Goal: Information Seeking & Learning: Check status

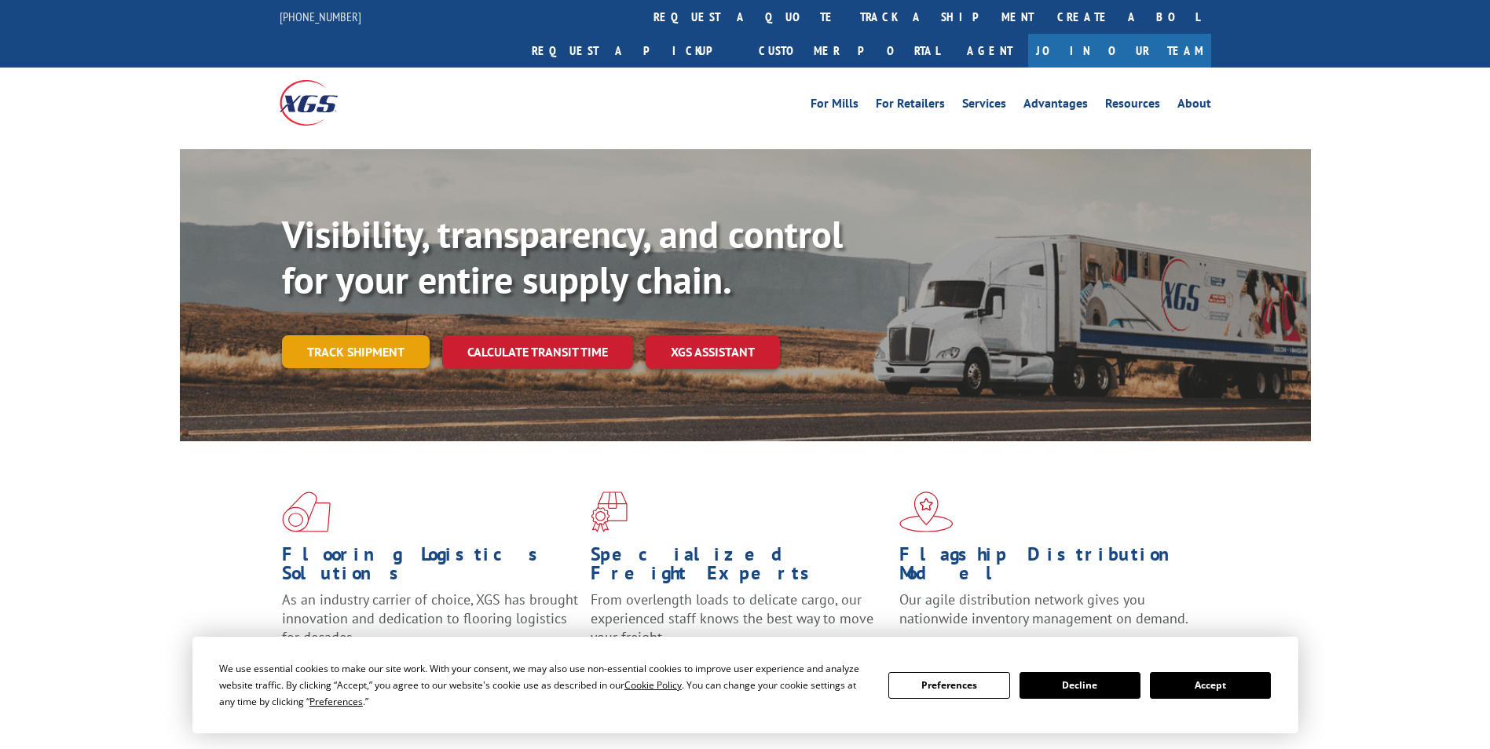
click at [376, 335] on link "Track shipment" at bounding box center [356, 351] width 148 height 33
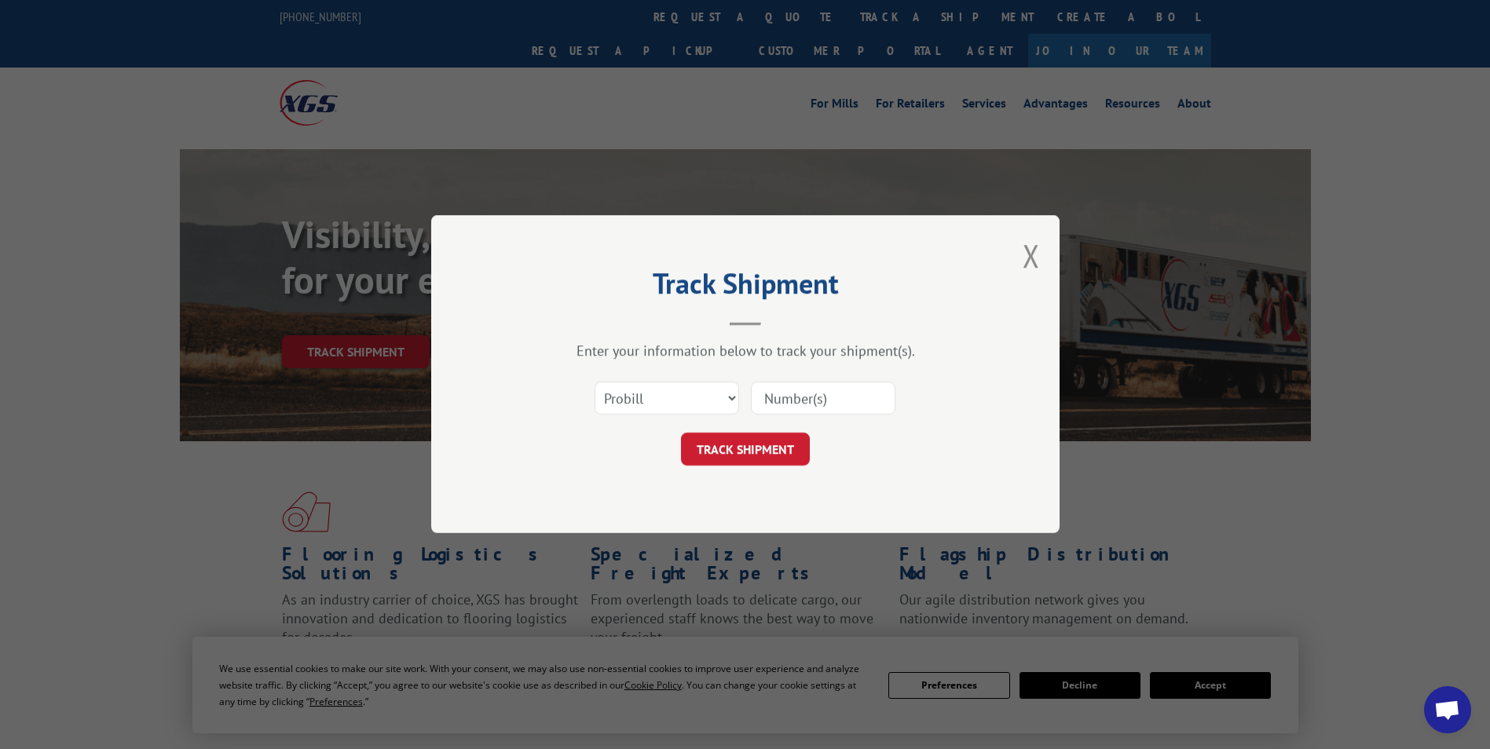
click at [828, 401] on input at bounding box center [823, 399] width 145 height 33
paste input "17355588"
type input "17355588"
click at [748, 454] on button "TRACK SHIPMENT" at bounding box center [745, 450] width 129 height 33
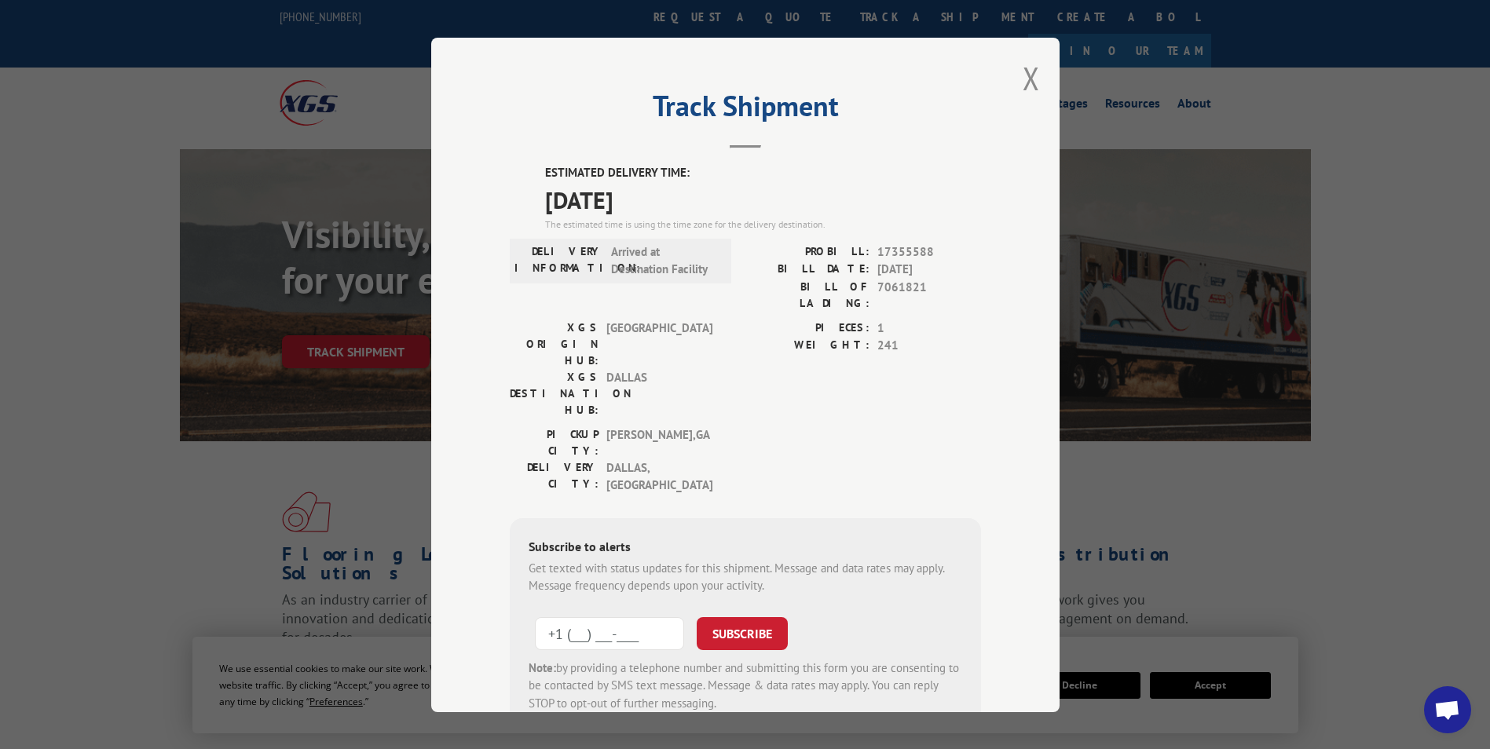
click at [549, 617] on input "+1 (___) ___-____" at bounding box center [609, 633] width 149 height 33
type input "[PHONE_NUMBER]"
click at [697, 617] on button "SUBSCRIBE" at bounding box center [742, 633] width 91 height 33
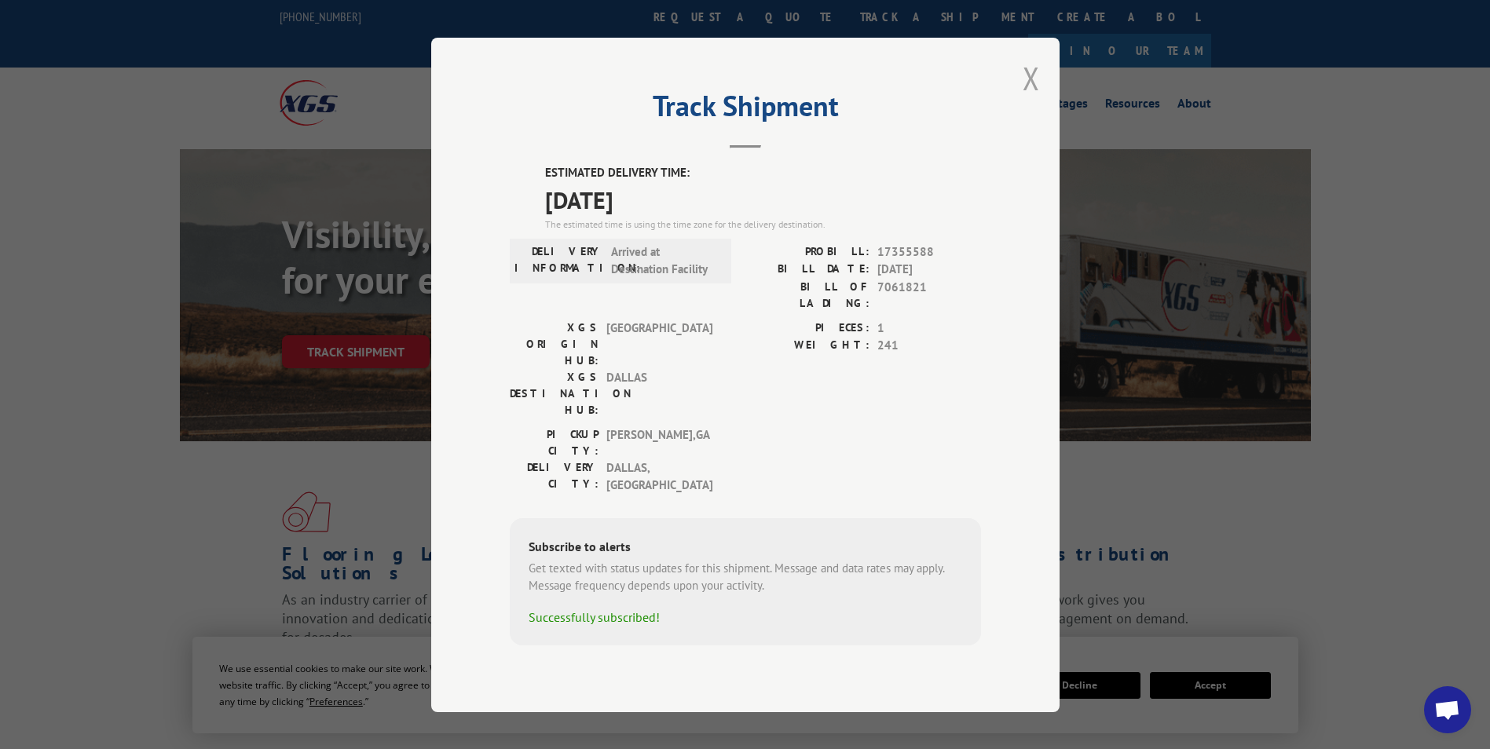
click at [1038, 99] on button "Close modal" at bounding box center [1031, 78] width 17 height 42
